Goal: Task Accomplishment & Management: Use online tool/utility

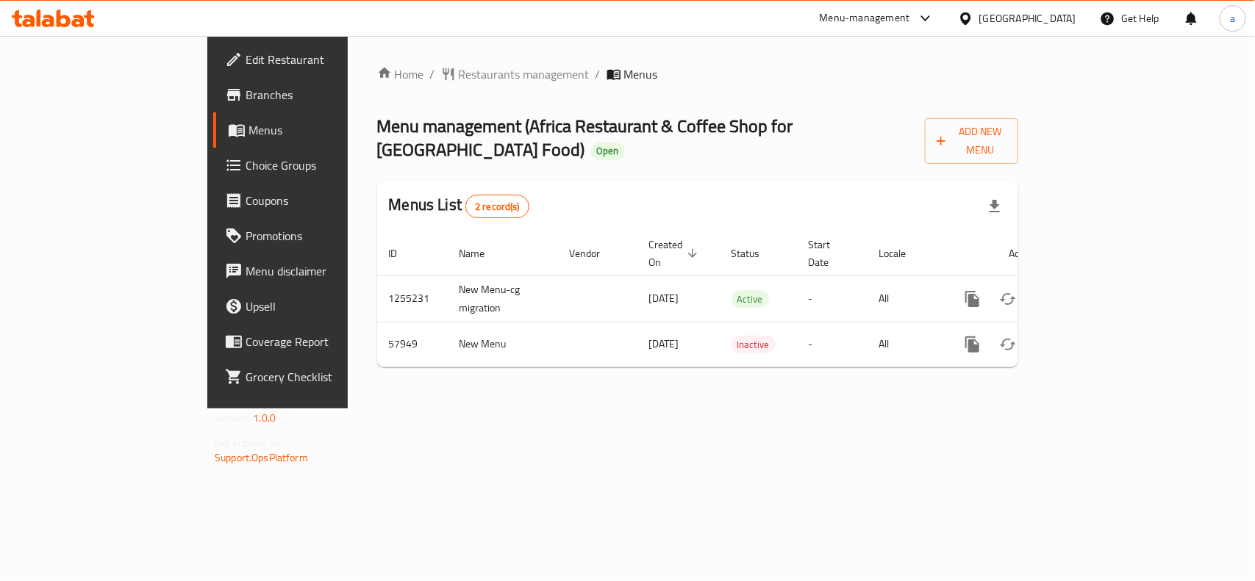
click at [245, 162] on span "Choice Groups" at bounding box center [324, 166] width 159 height 18
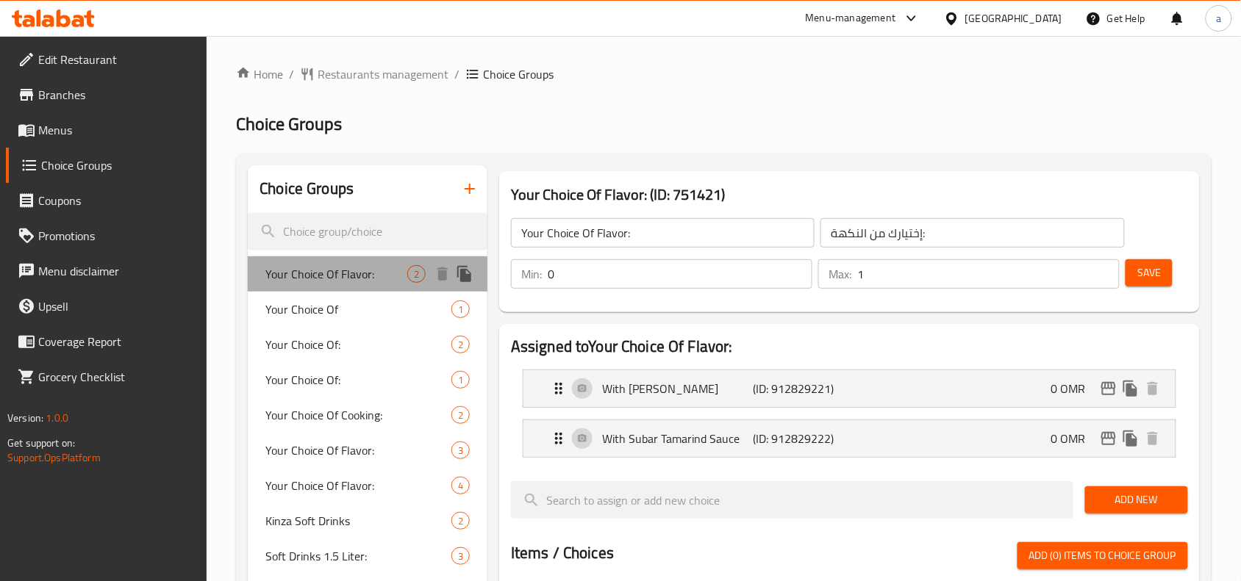
click at [340, 274] on span "Your Choice Of Flavor:" at bounding box center [336, 274] width 142 height 18
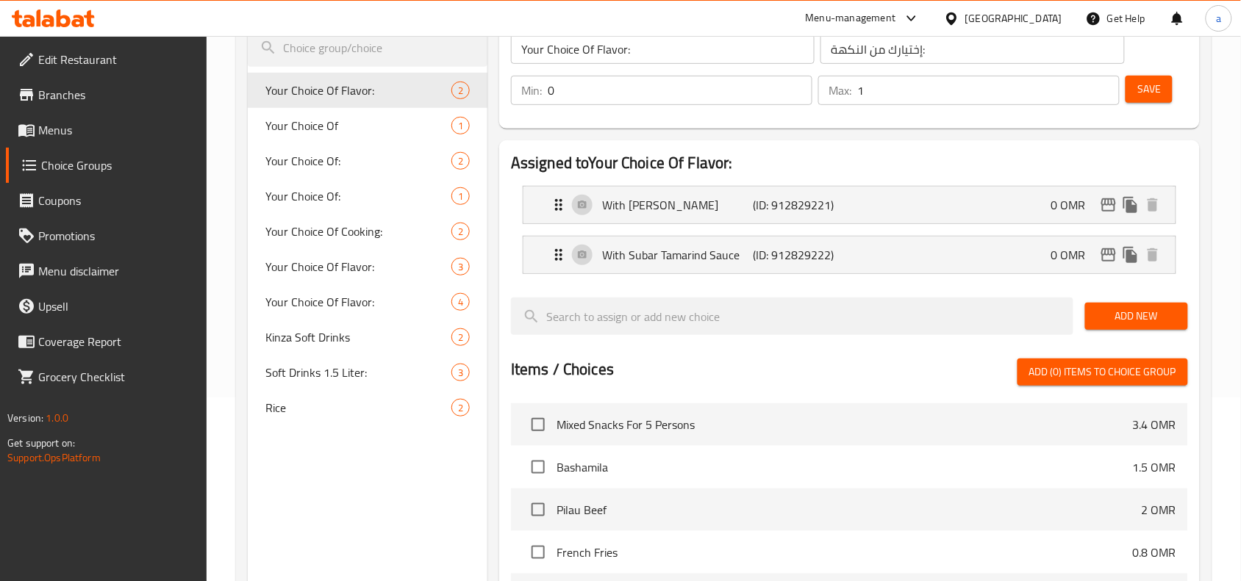
scroll to position [92, 0]
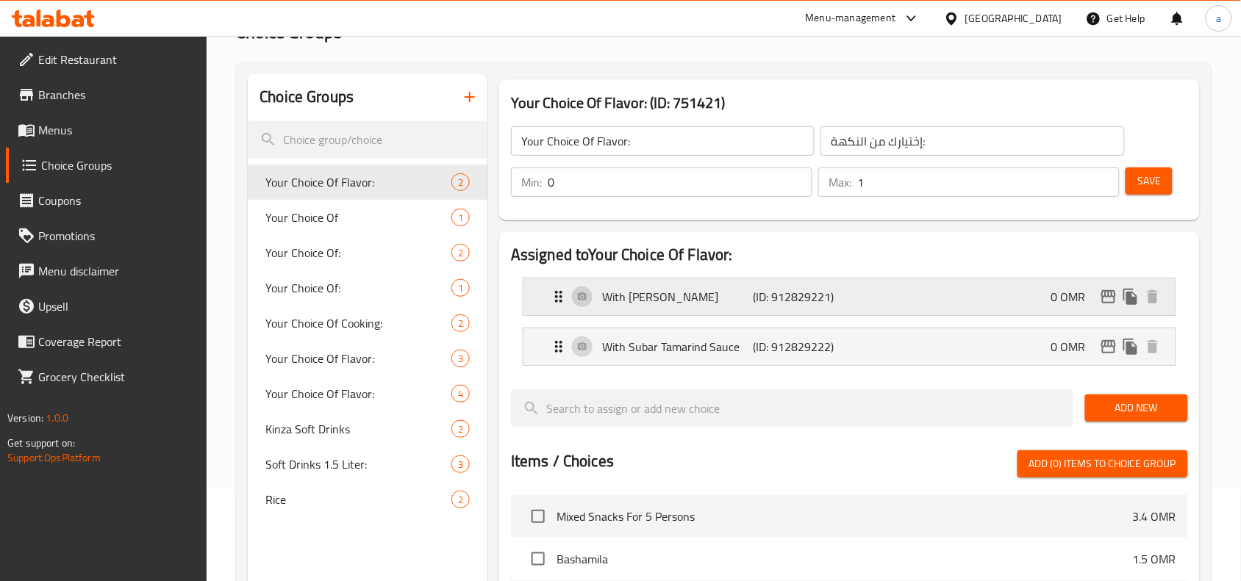
click at [670, 298] on p "With [PERSON_NAME]" at bounding box center [677, 297] width 151 height 18
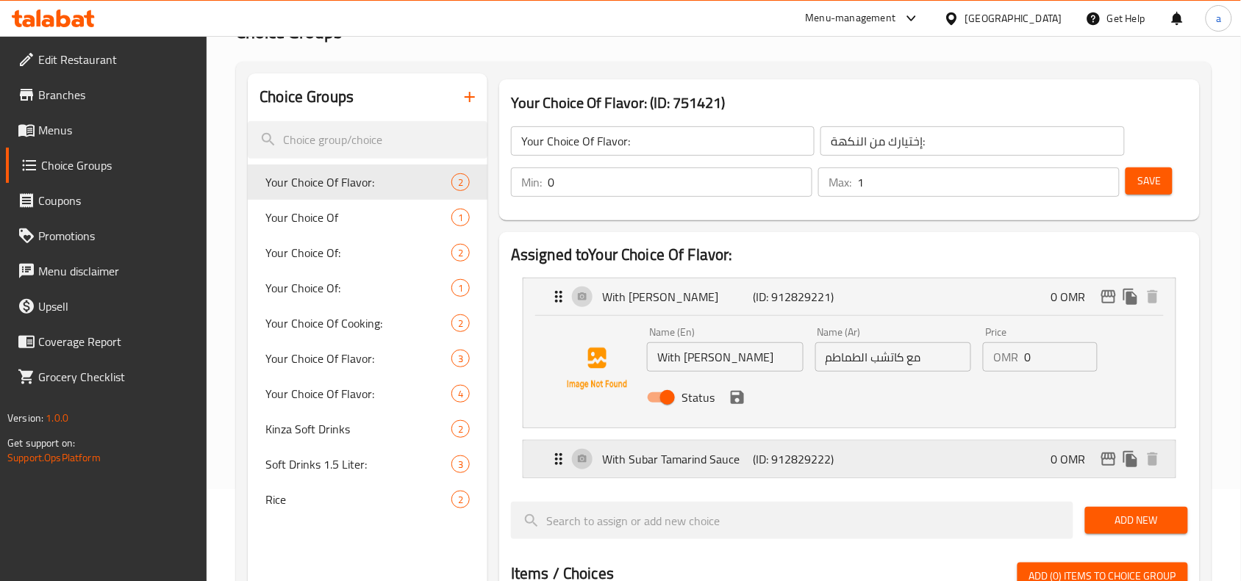
click at [681, 458] on p "With Subar Tamarind Sauce" at bounding box center [677, 460] width 151 height 18
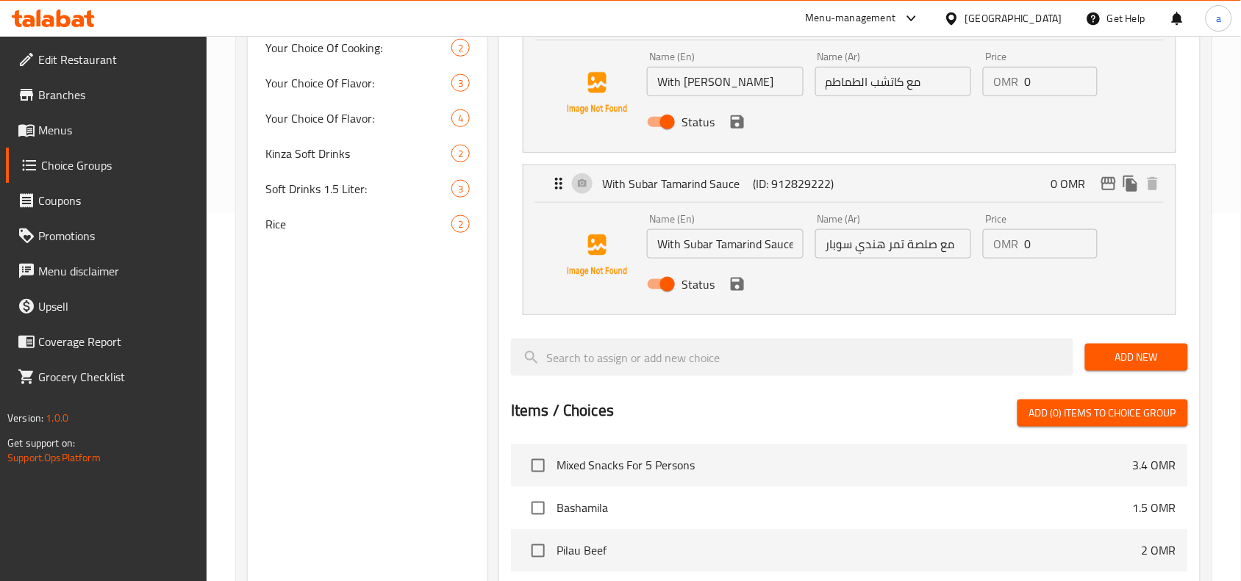
scroll to position [0, 0]
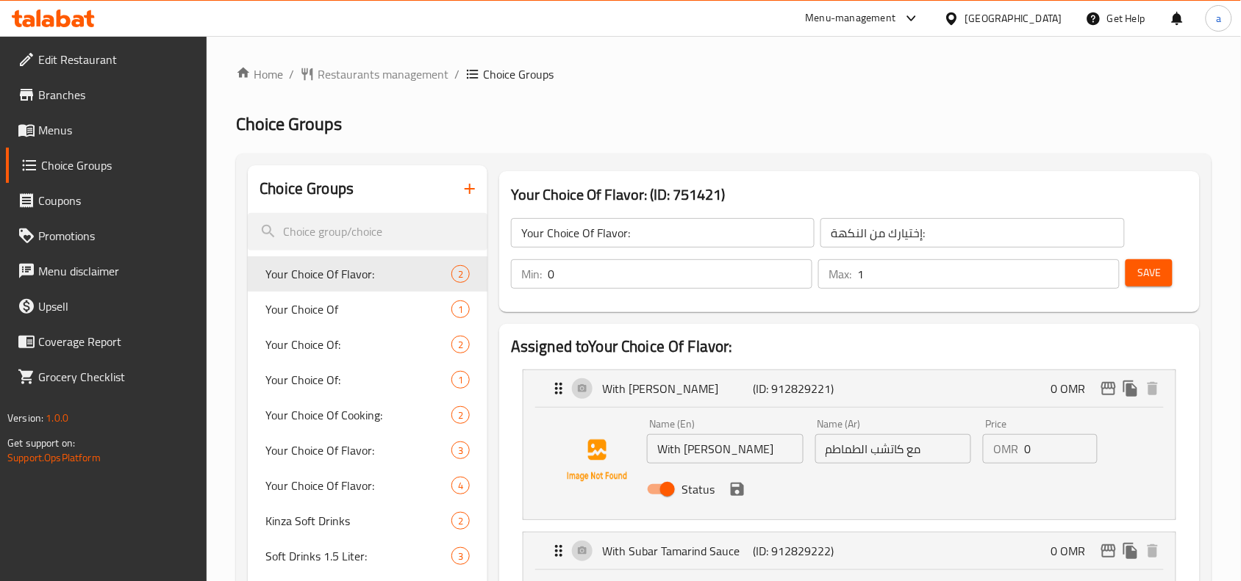
click at [63, 28] on div at bounding box center [53, 18] width 107 height 29
click at [67, 24] on icon at bounding box center [64, 19] width 14 height 18
